Goal: Task Accomplishment & Management: Manage account settings

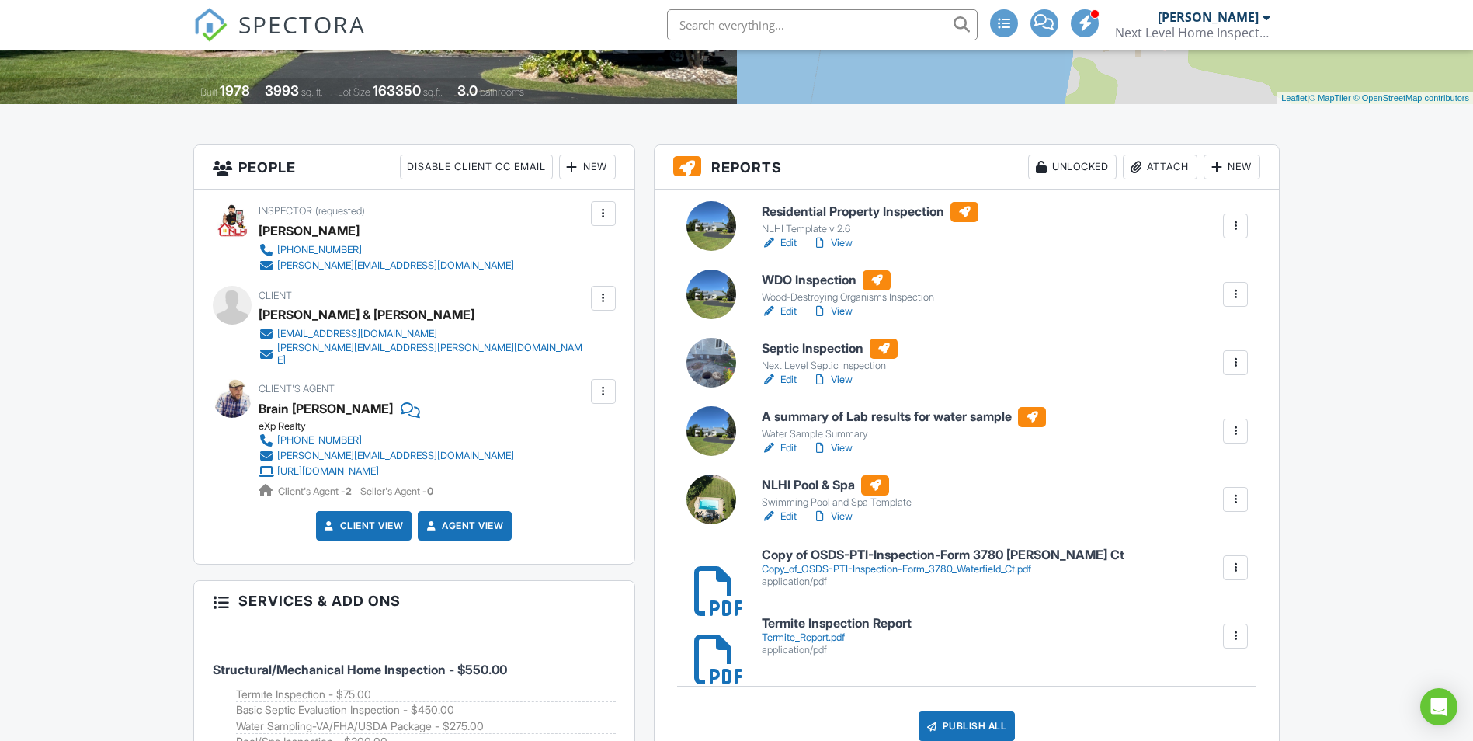
click at [841, 311] on link "View" at bounding box center [832, 312] width 40 height 16
click at [847, 515] on link "View" at bounding box center [832, 517] width 40 height 16
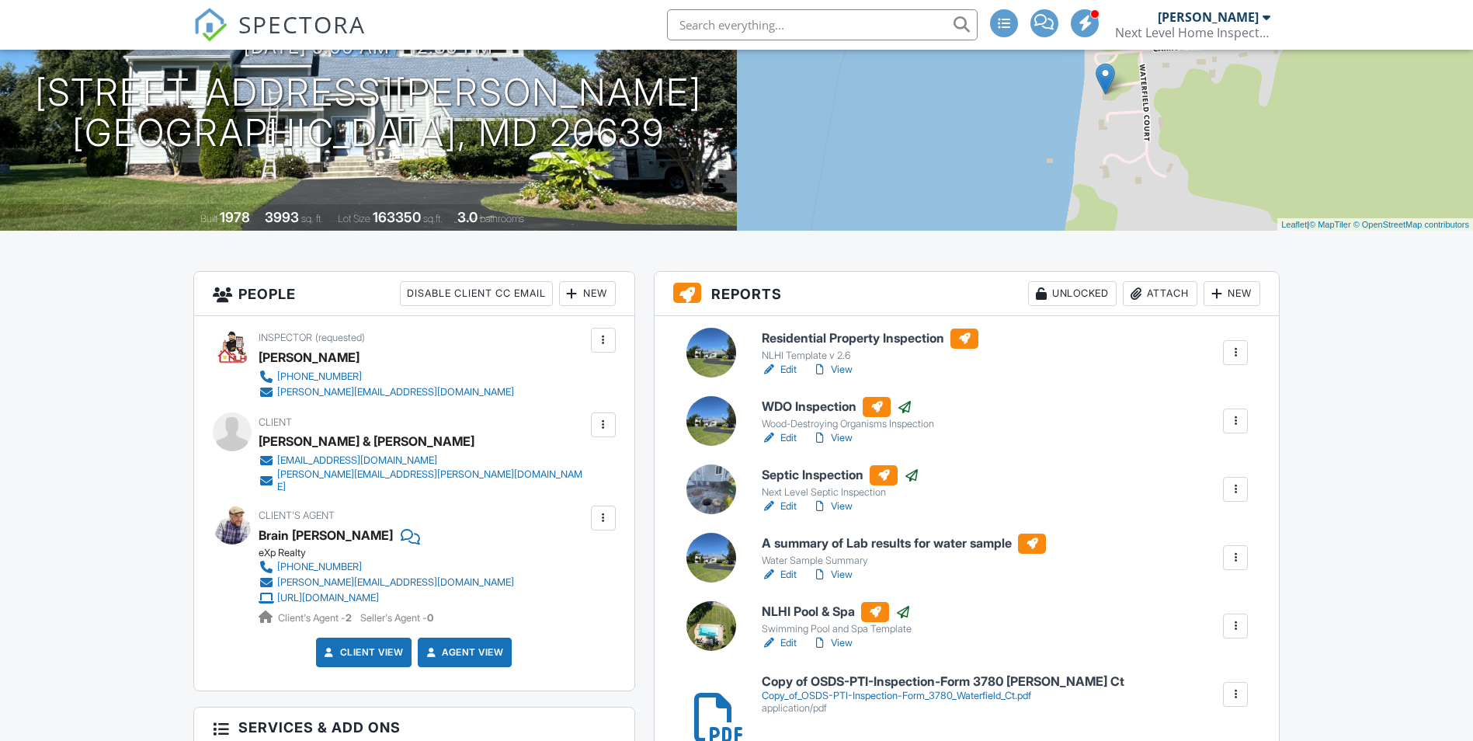
scroll to position [155, 0]
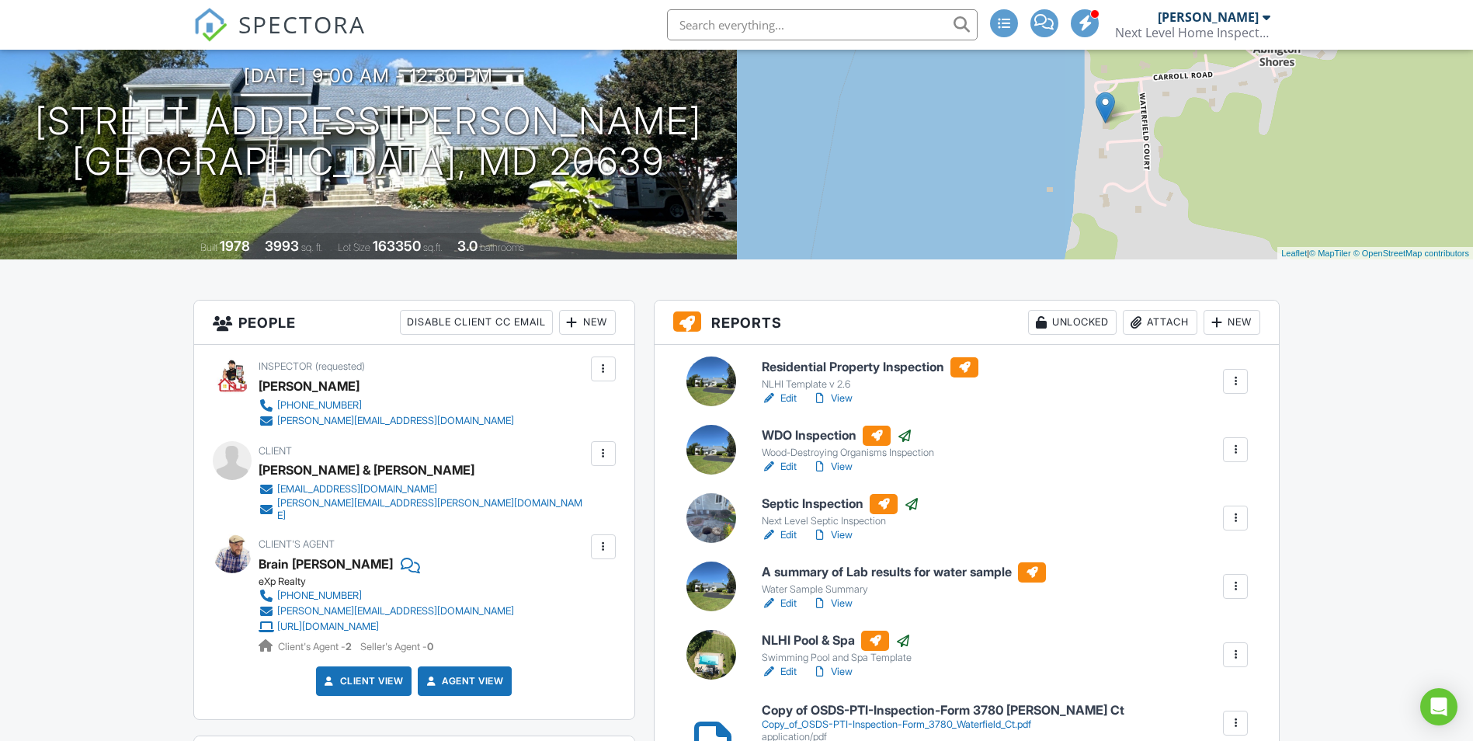
click at [840, 397] on link "View" at bounding box center [832, 399] width 40 height 16
